Goal: Task Accomplishment & Management: Manage account settings

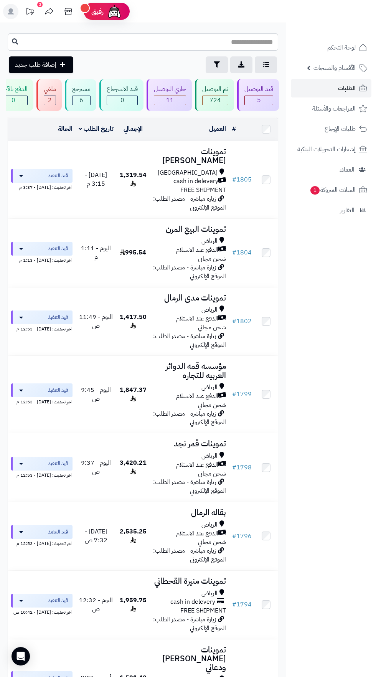
scroll to position [0, -173]
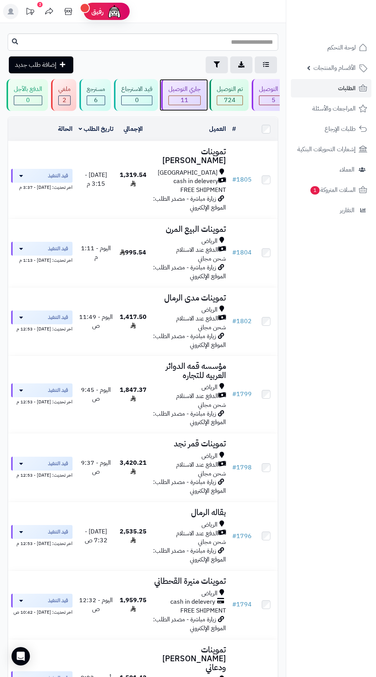
click at [192, 101] on span "11" at bounding box center [184, 100] width 31 height 9
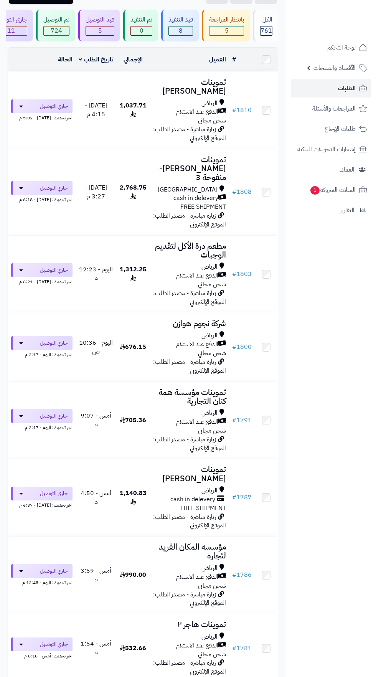
scroll to position [82, 0]
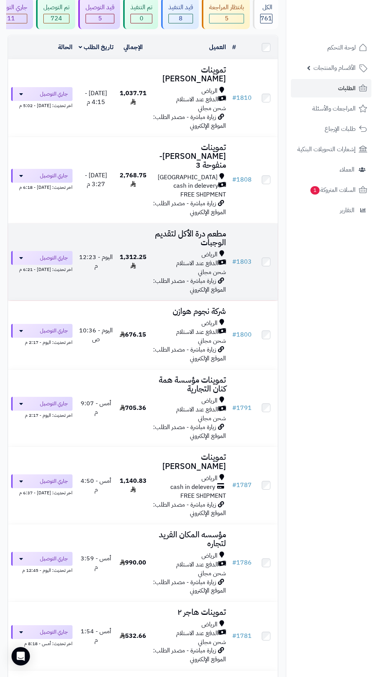
click at [218, 229] on h3 "مطعم درة الأكل لتقديم الوجبات" at bounding box center [189, 238] width 73 height 18
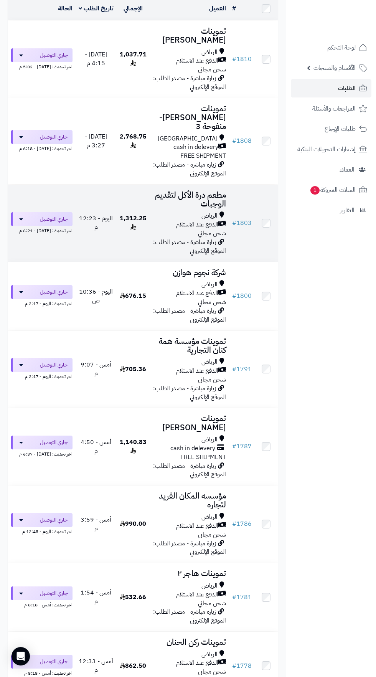
scroll to position [128, 0]
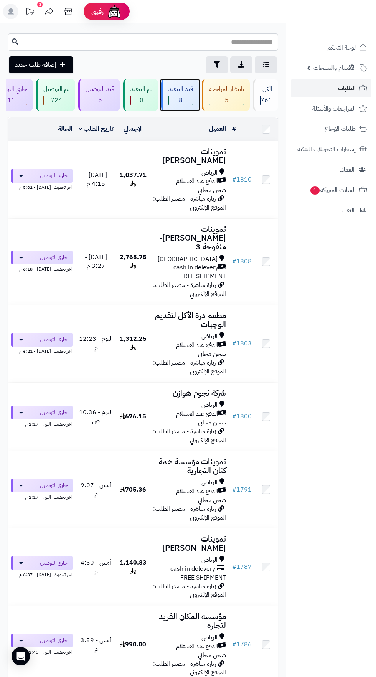
click at [181, 98] on span "8" at bounding box center [181, 100] width 24 height 9
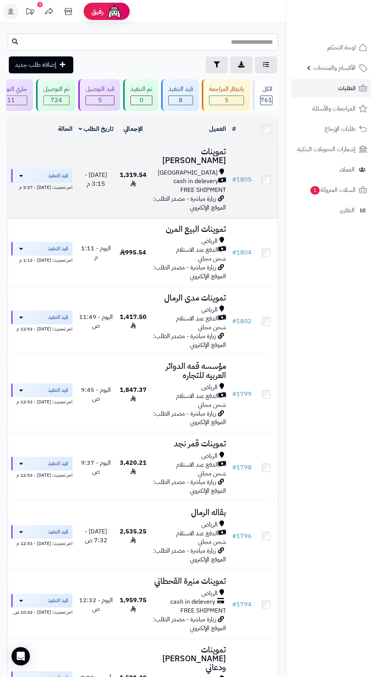
click at [200, 177] on span "cash in delevery" at bounding box center [195, 181] width 45 height 9
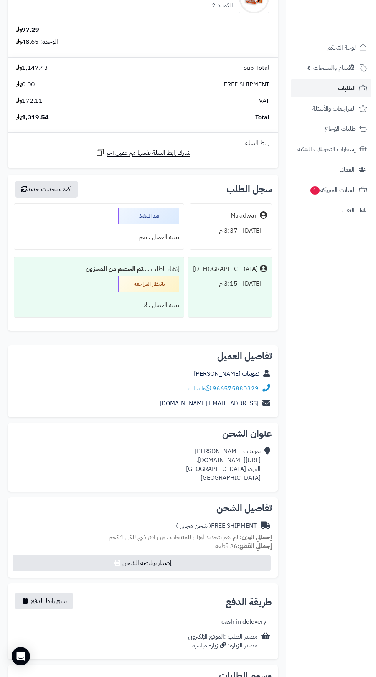
scroll to position [790, 0]
